Goal: Task Accomplishment & Management: Use online tool/utility

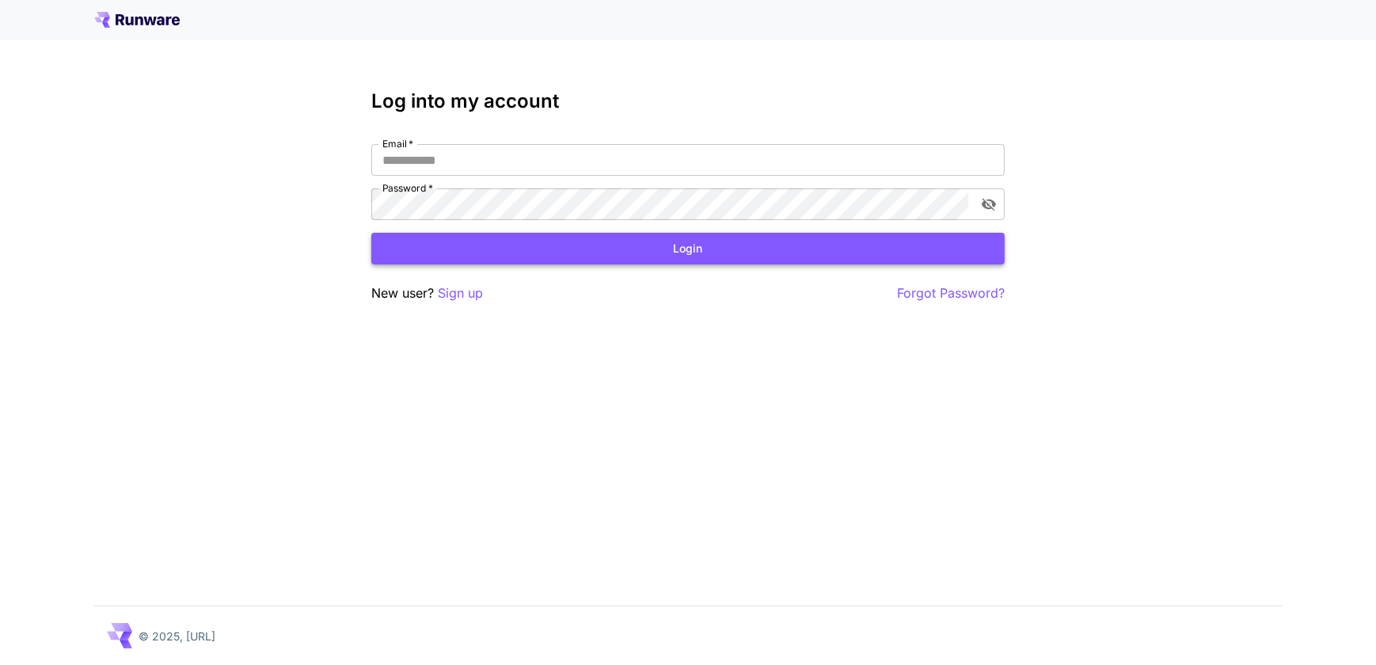
type input "**********"
click at [755, 246] on button "Login" at bounding box center [687, 249] width 633 height 32
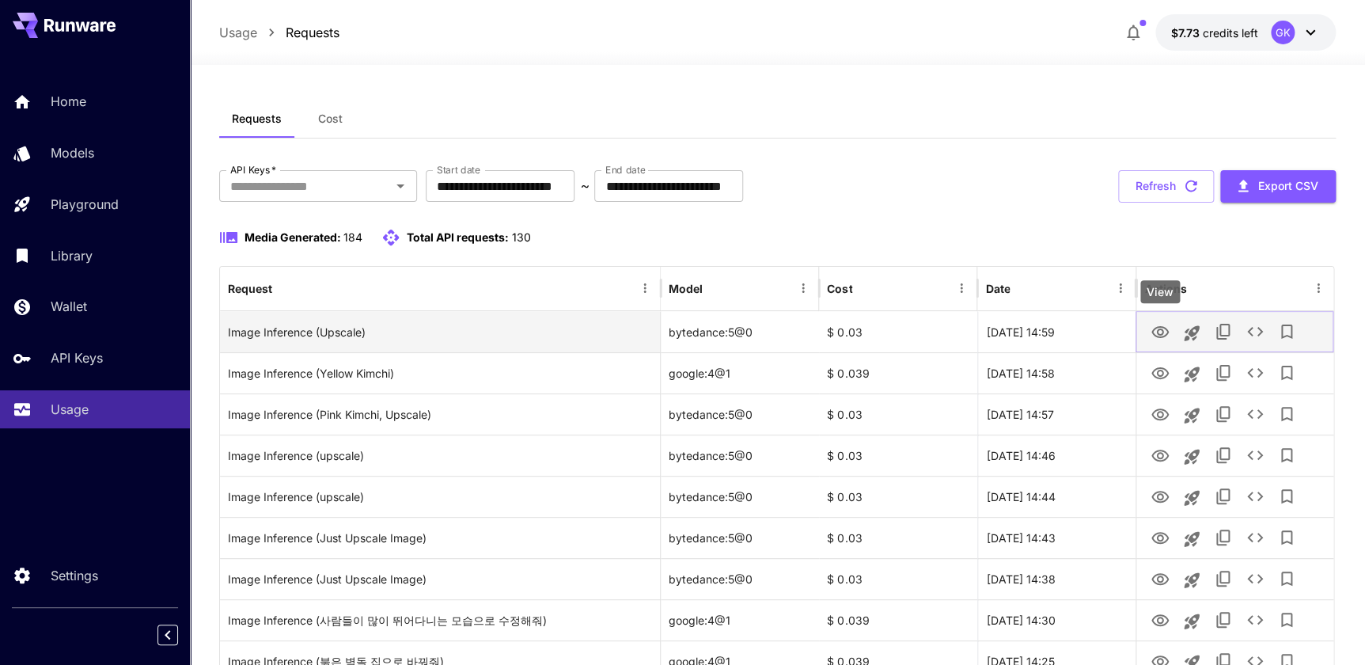
click at [1162, 331] on icon "View" at bounding box center [1160, 332] width 19 height 19
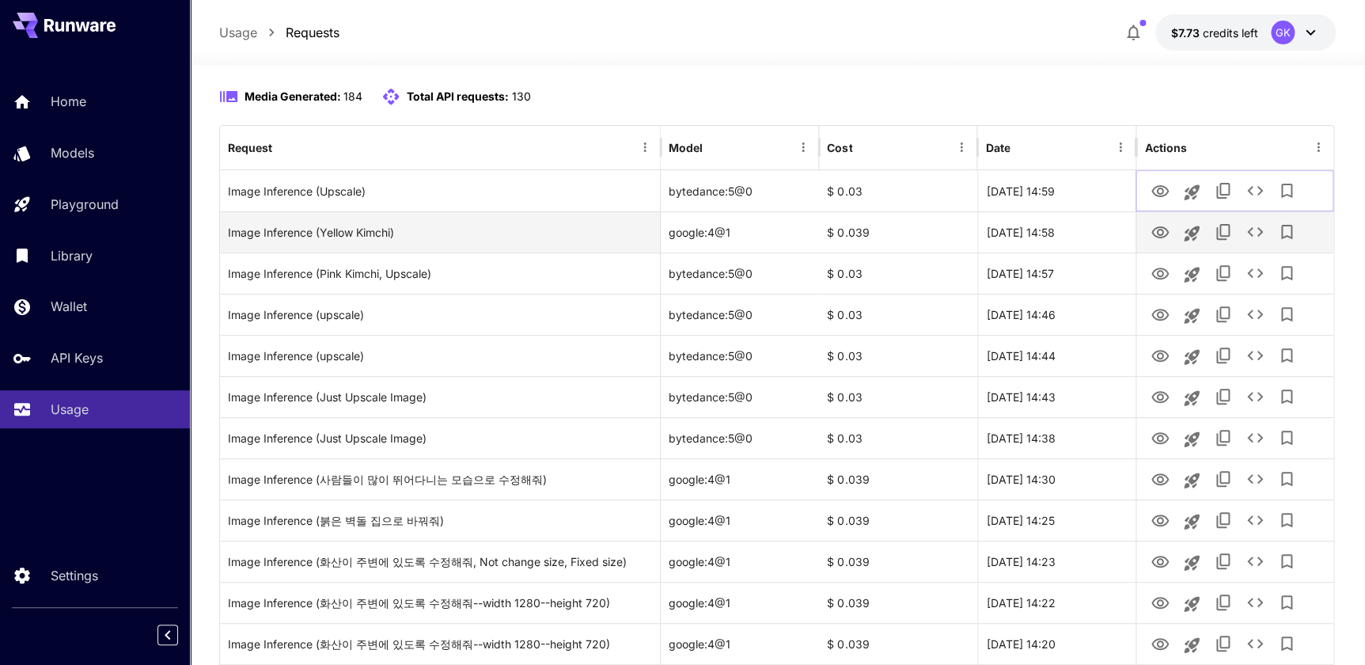
scroll to position [143, 0]
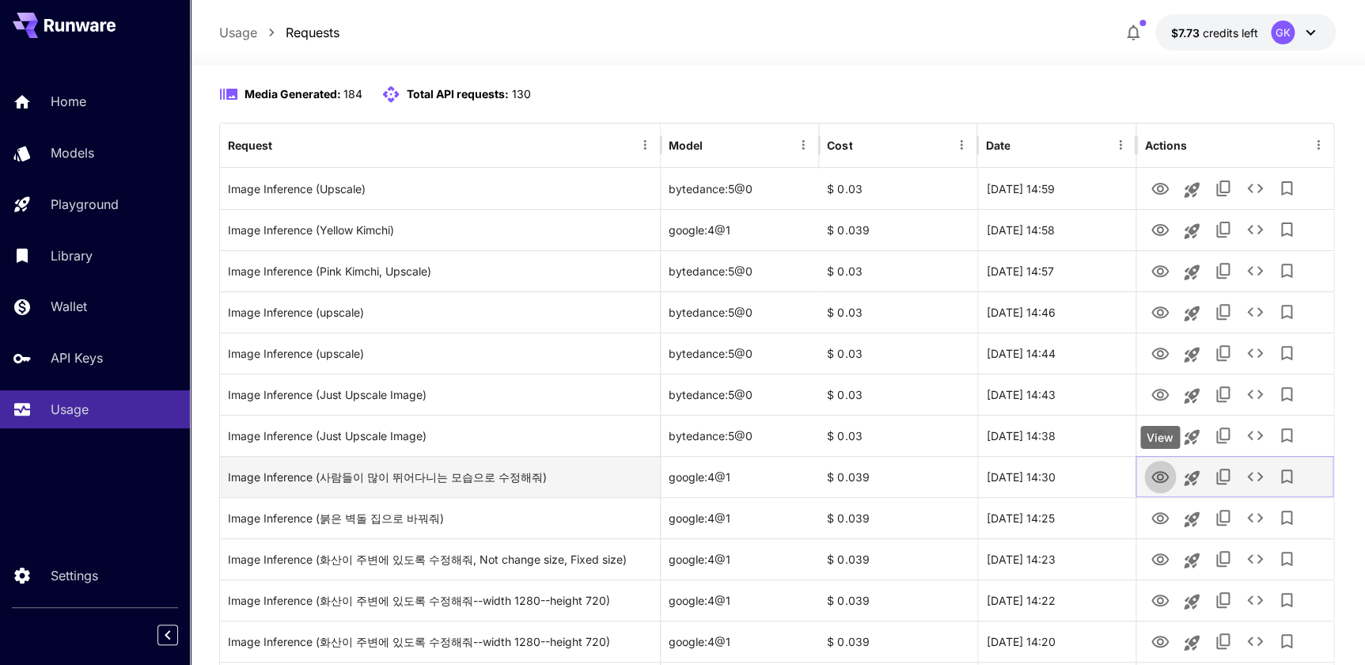
click at [1167, 477] on icon "View" at bounding box center [1160, 477] width 17 height 12
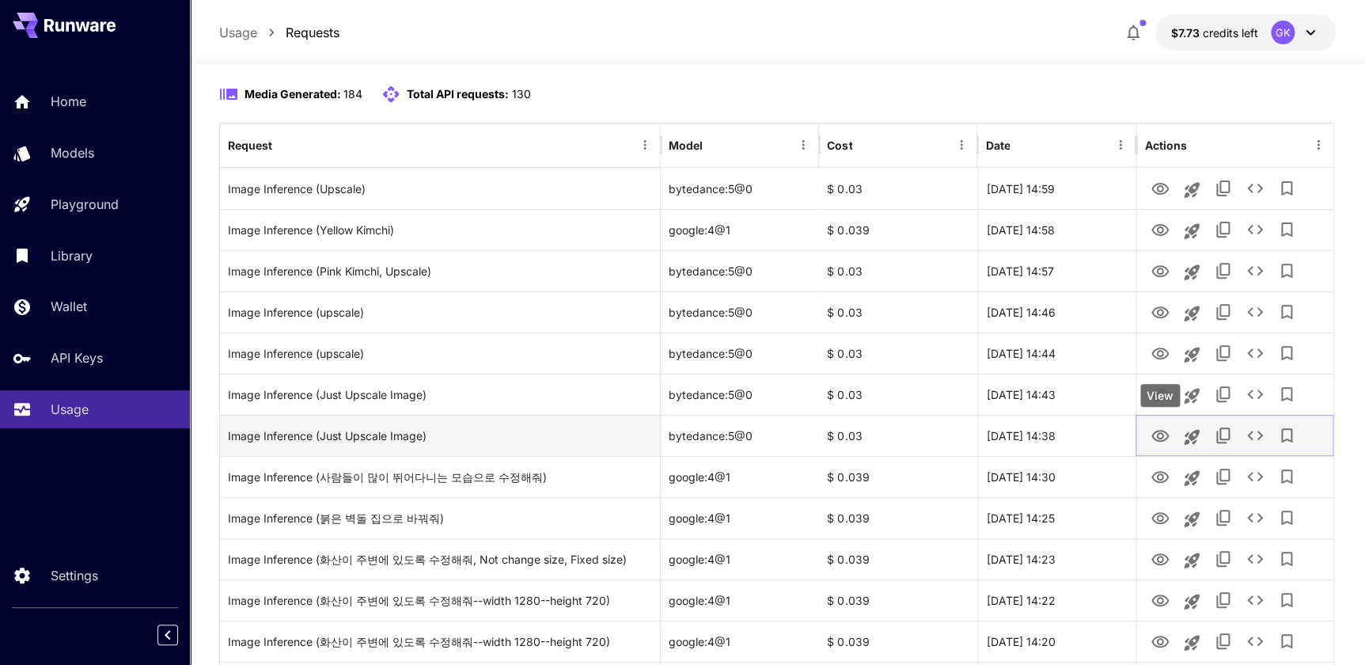
click at [1158, 434] on icon "View" at bounding box center [1160, 436] width 17 height 12
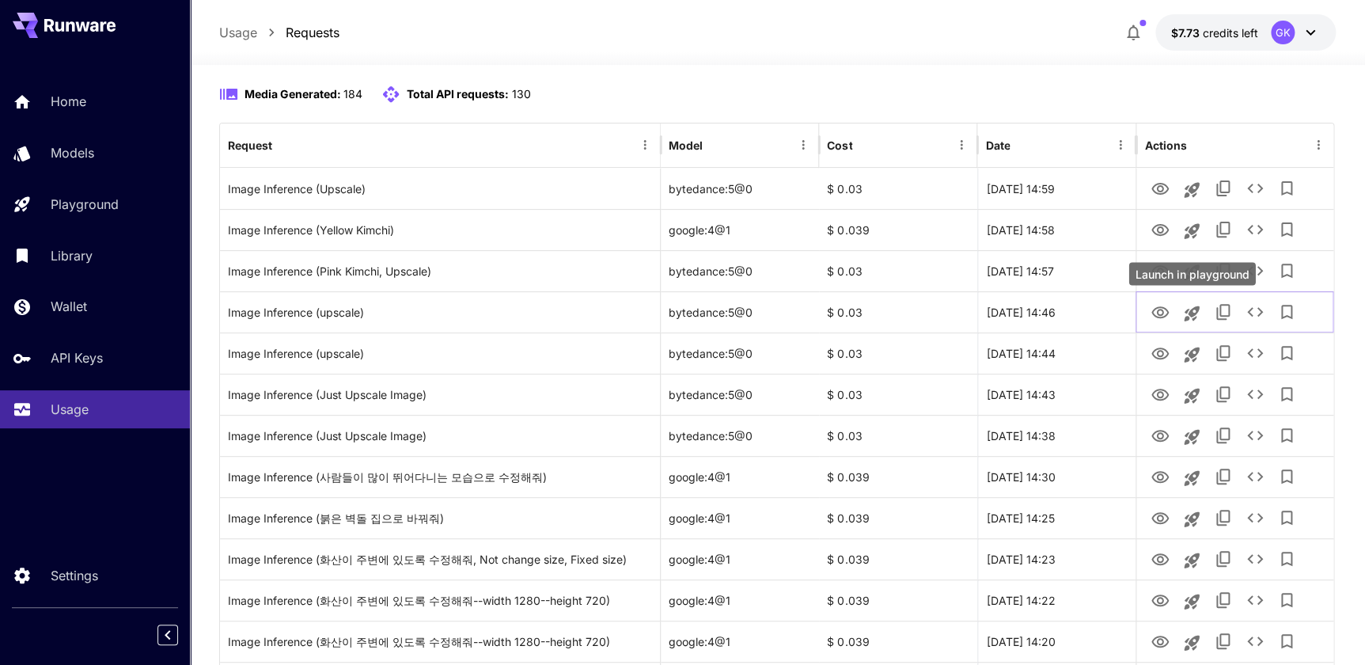
click at [1146, 274] on div "Launch in playground" at bounding box center [1192, 273] width 127 height 23
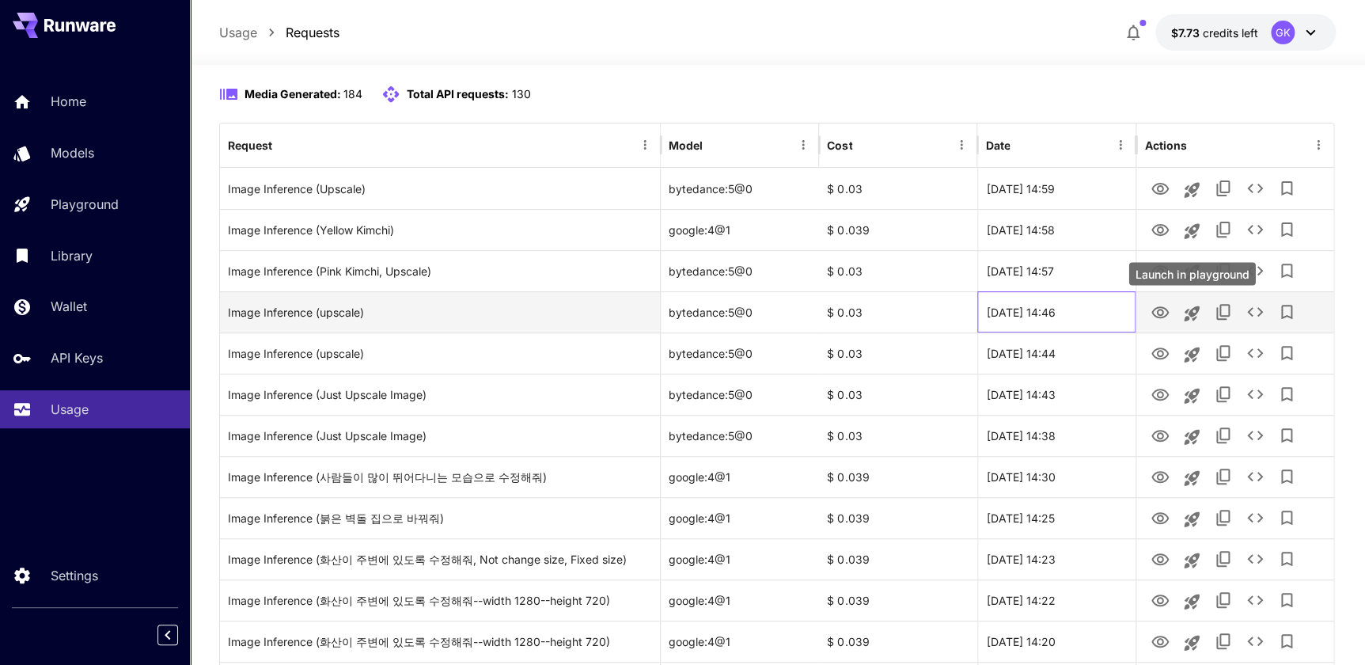
click at [1055, 303] on div "[DATE] 14:46" at bounding box center [1056, 311] width 158 height 41
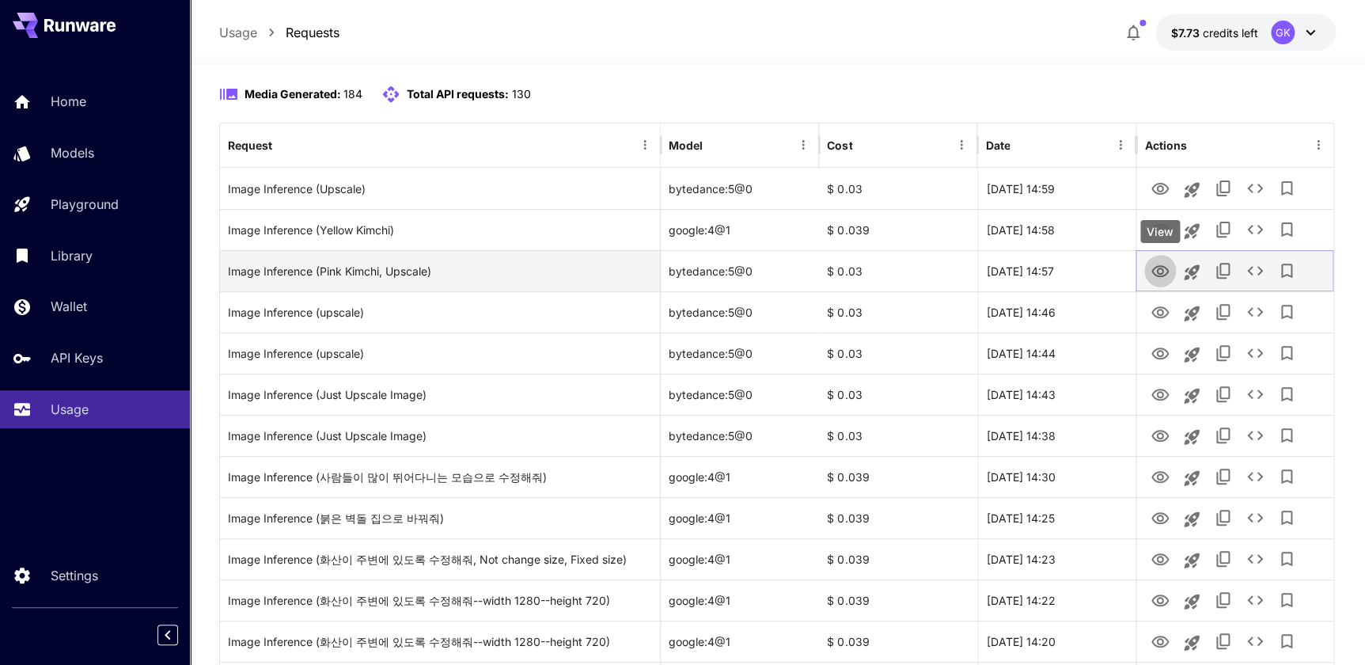
click at [1153, 271] on icon "View" at bounding box center [1160, 271] width 17 height 12
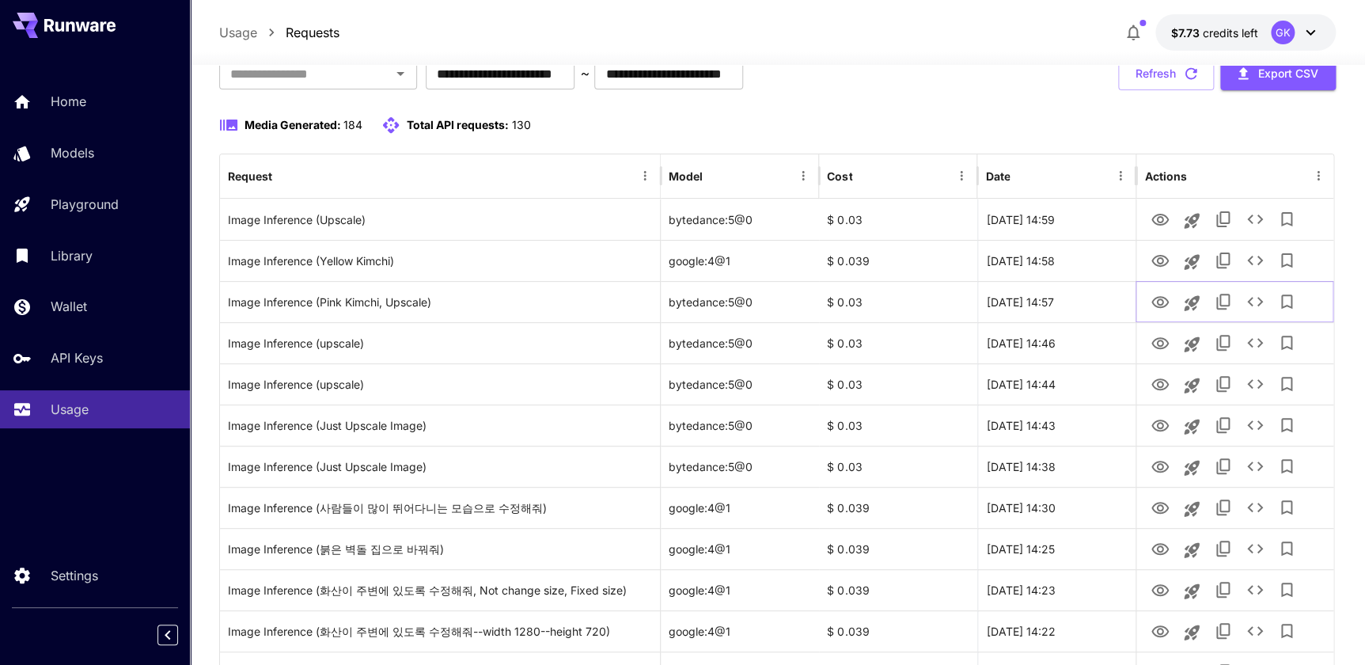
scroll to position [0, 0]
